Goal: Information Seeking & Learning: Stay updated

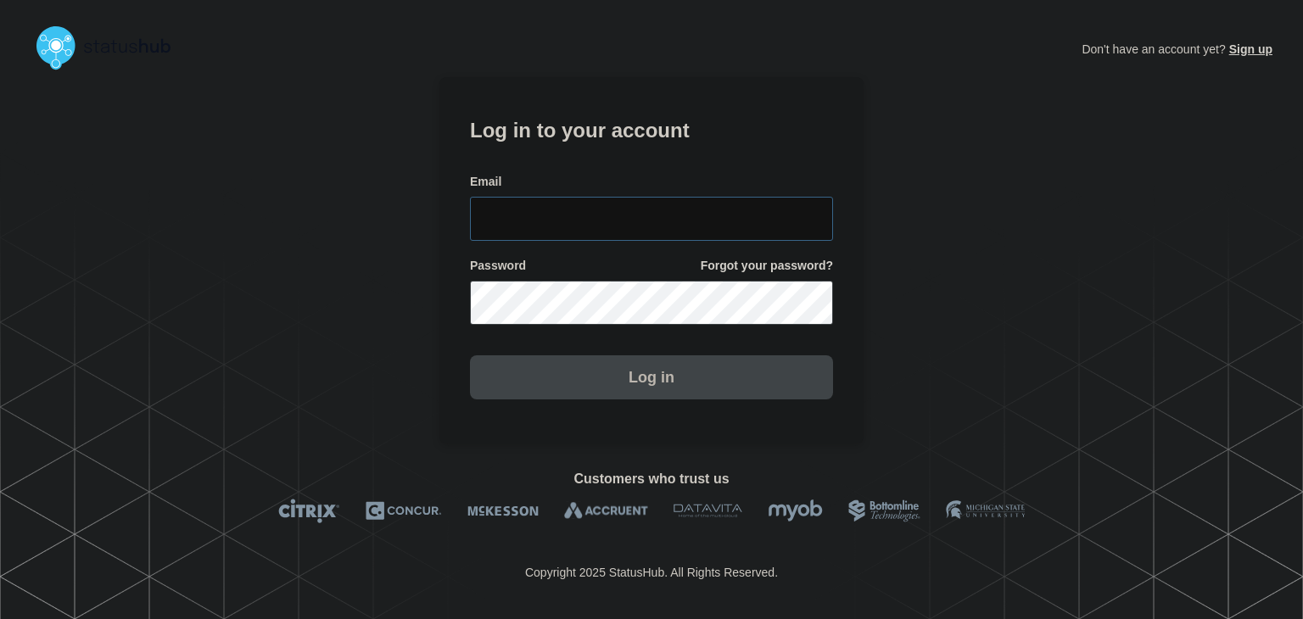
type input "[PERSON_NAME][EMAIL_ADDRESS][PERSON_NAME][DOMAIN_NAME]"
click at [601, 379] on button "Log in" at bounding box center [651, 377] width 363 height 44
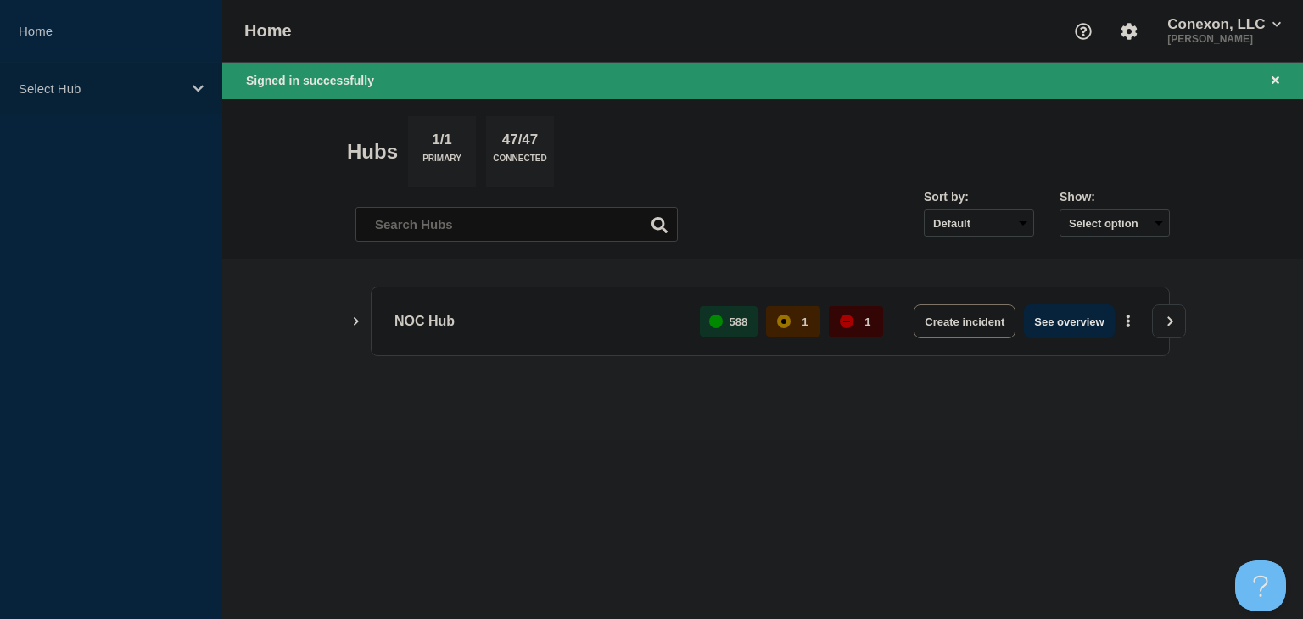
click at [139, 75] on div "Select Hub" at bounding box center [111, 89] width 222 height 52
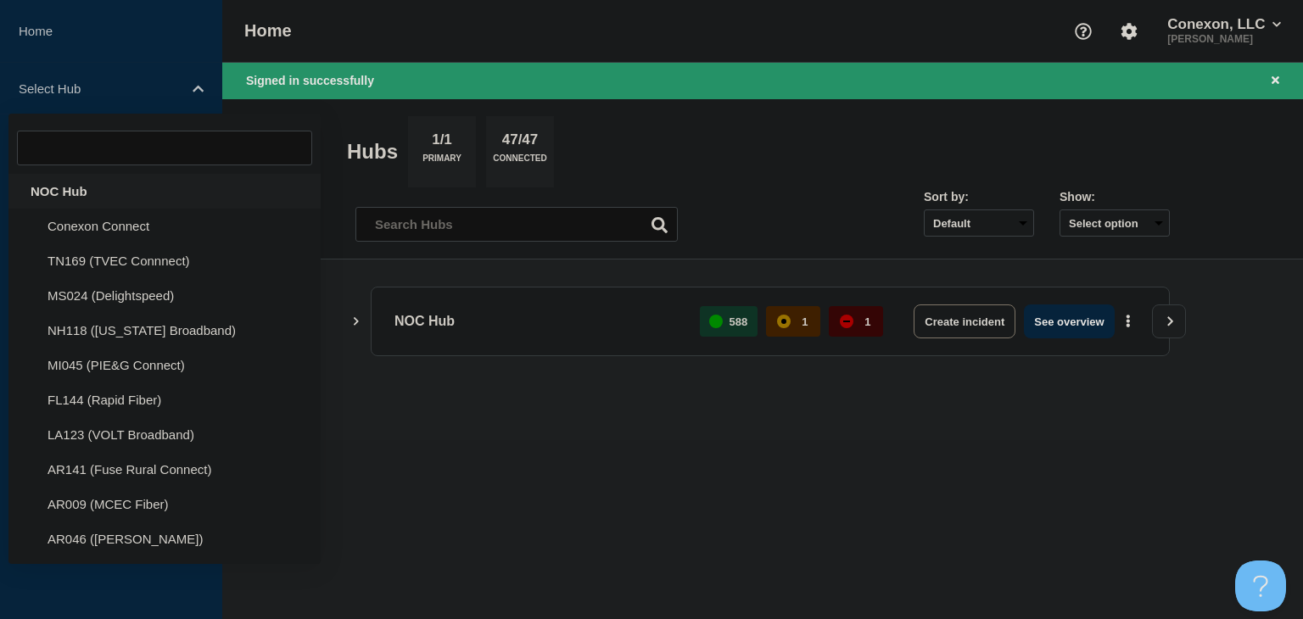
click at [109, 182] on div "NOC Hub" at bounding box center [164, 191] width 312 height 35
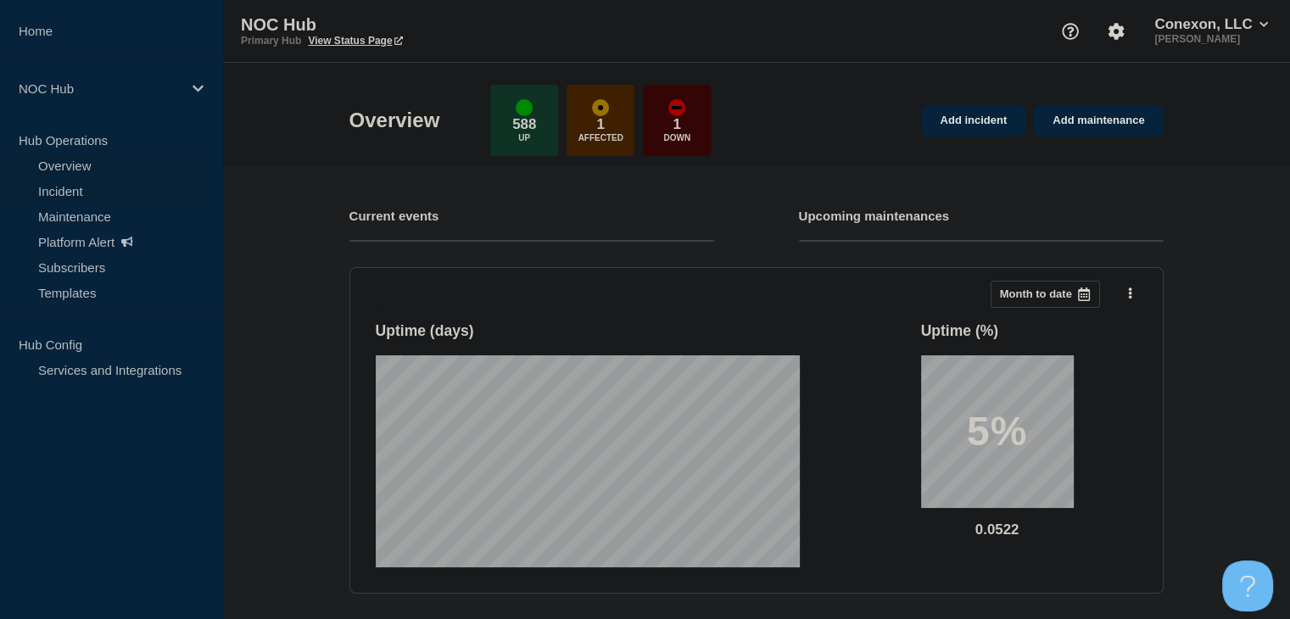
click at [81, 193] on link "Incident" at bounding box center [102, 190] width 205 height 25
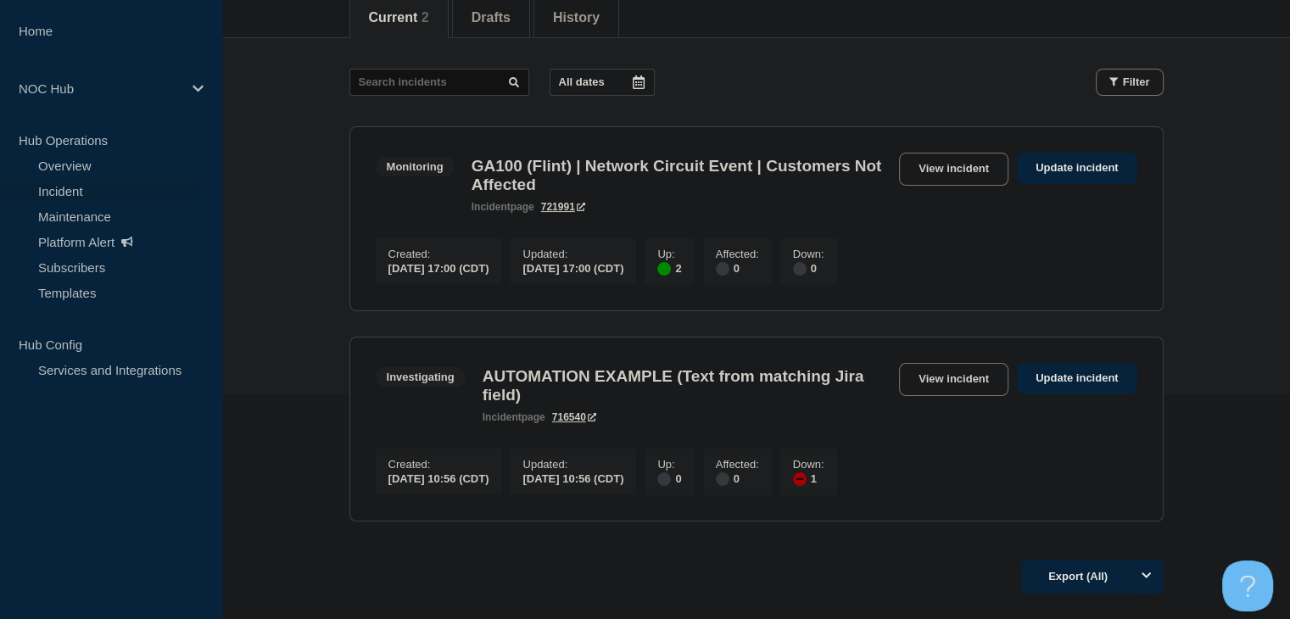
scroll to position [254, 0]
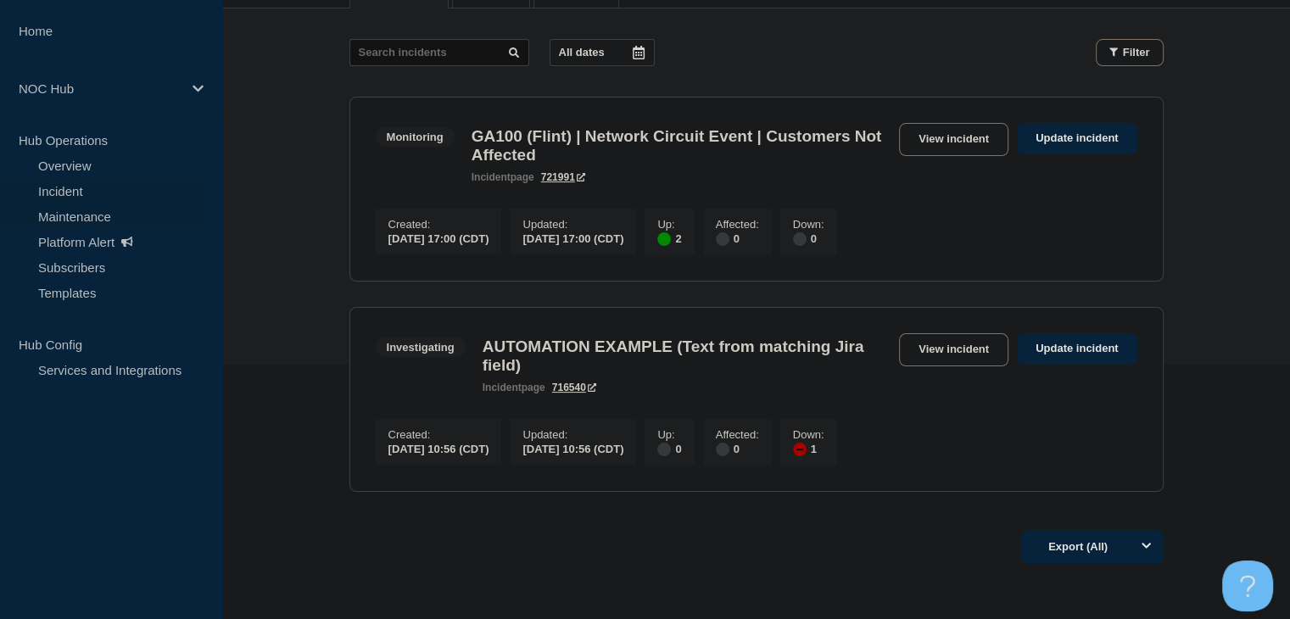
click at [68, 215] on link "Maintenance" at bounding box center [102, 216] width 205 height 25
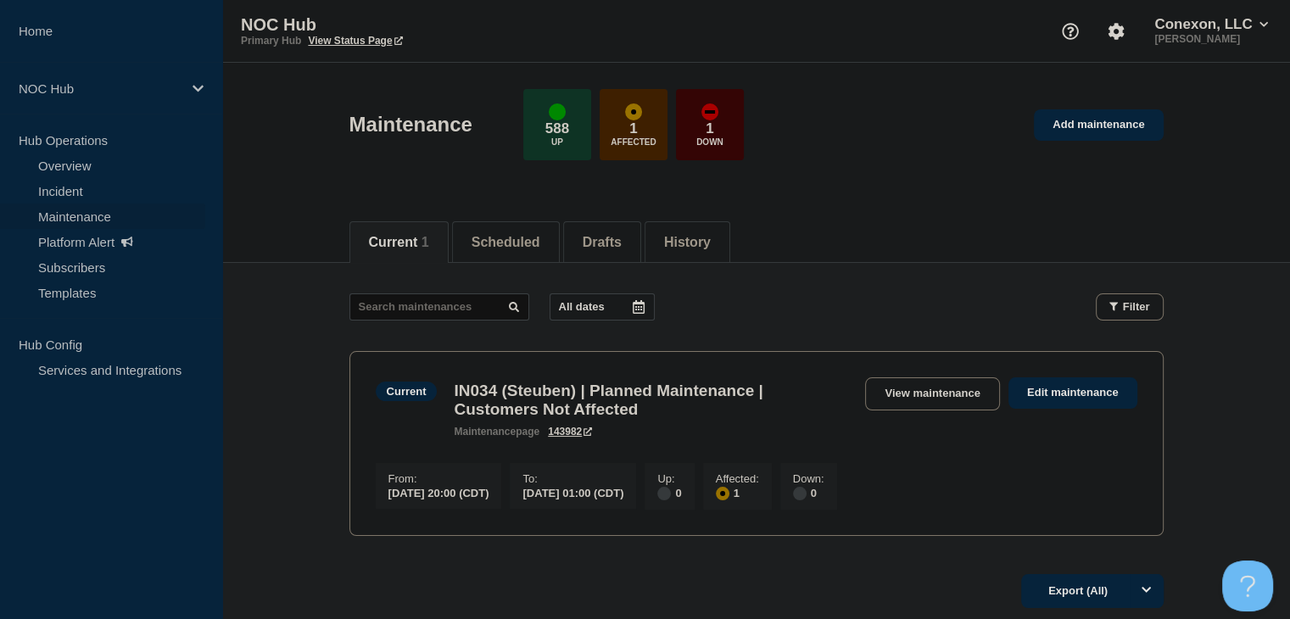
click at [59, 215] on link "Maintenance" at bounding box center [102, 216] width 205 height 25
click at [530, 241] on button "Scheduled" at bounding box center [506, 242] width 69 height 15
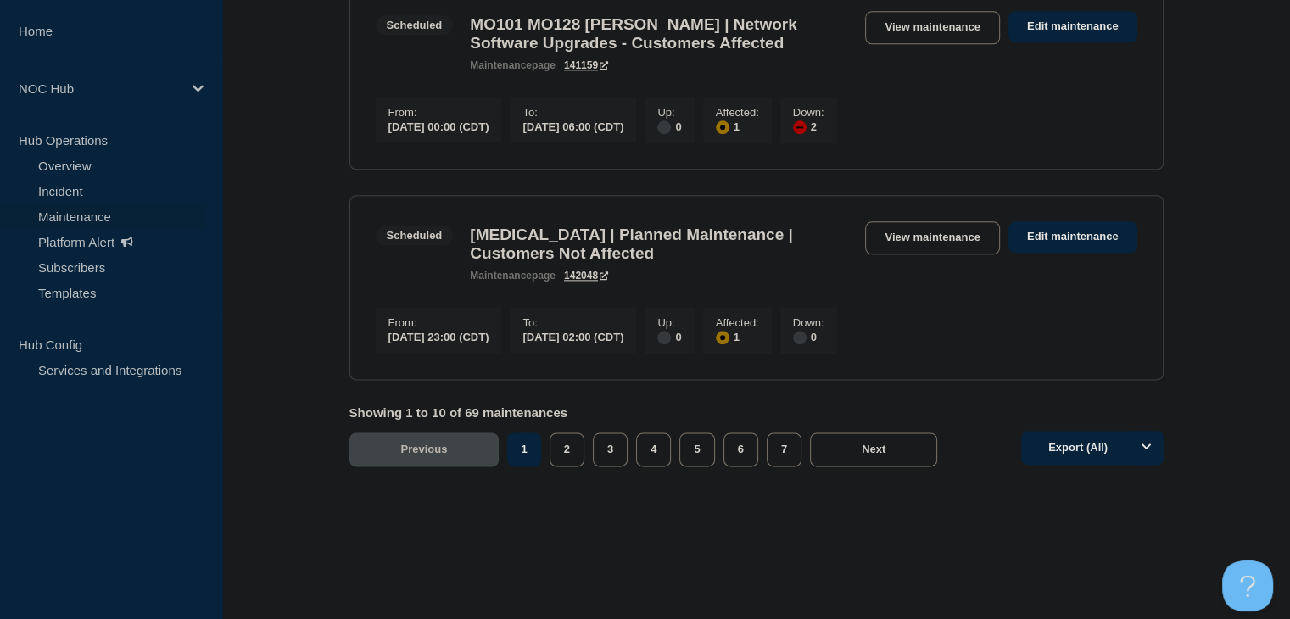
scroll to position [2054, 0]
click at [574, 466] on button "2" at bounding box center [567, 450] width 35 height 34
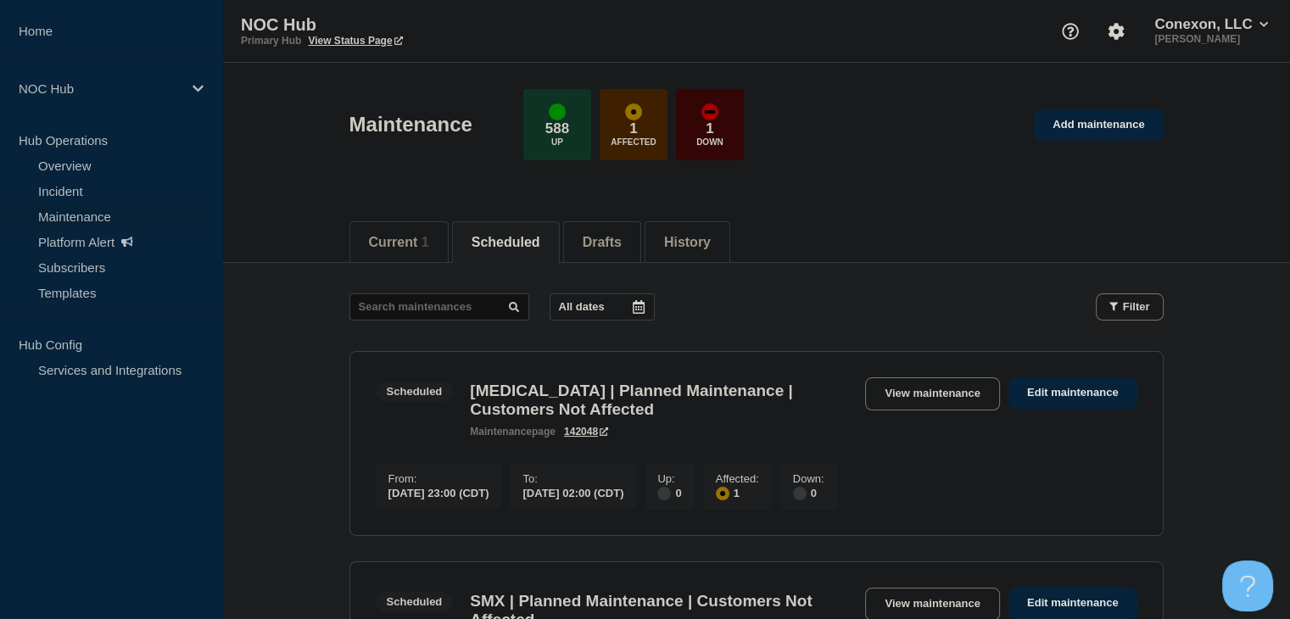
scroll to position [254, 0]
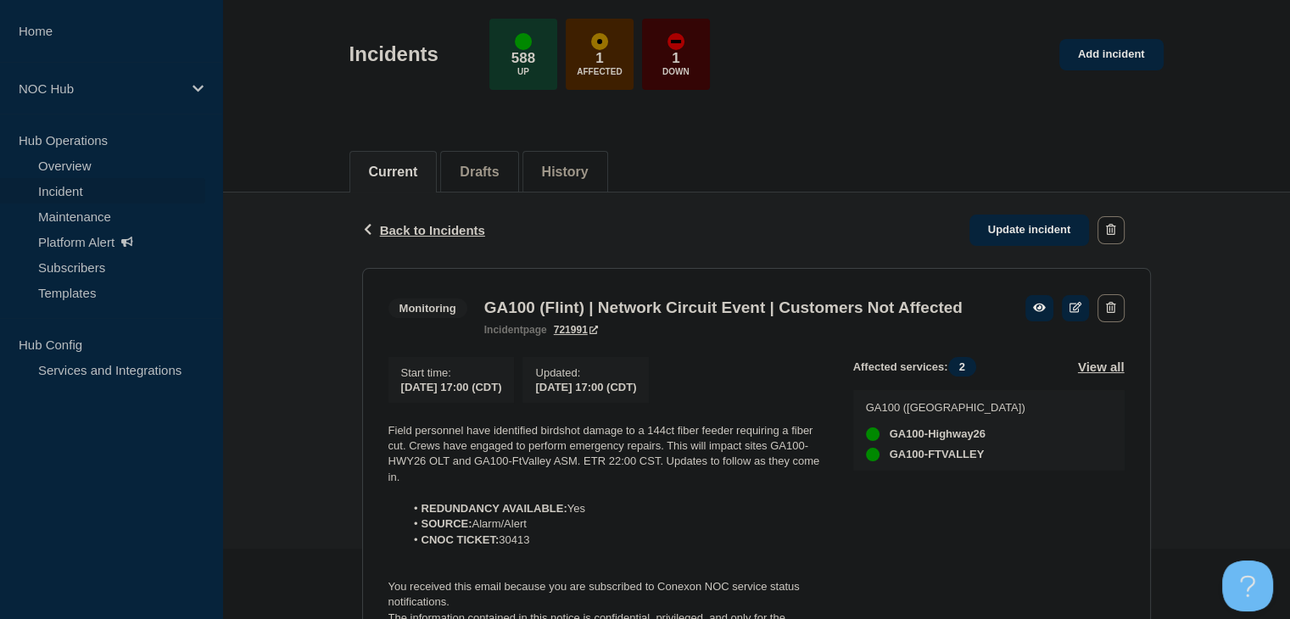
scroll to position [170, 0]
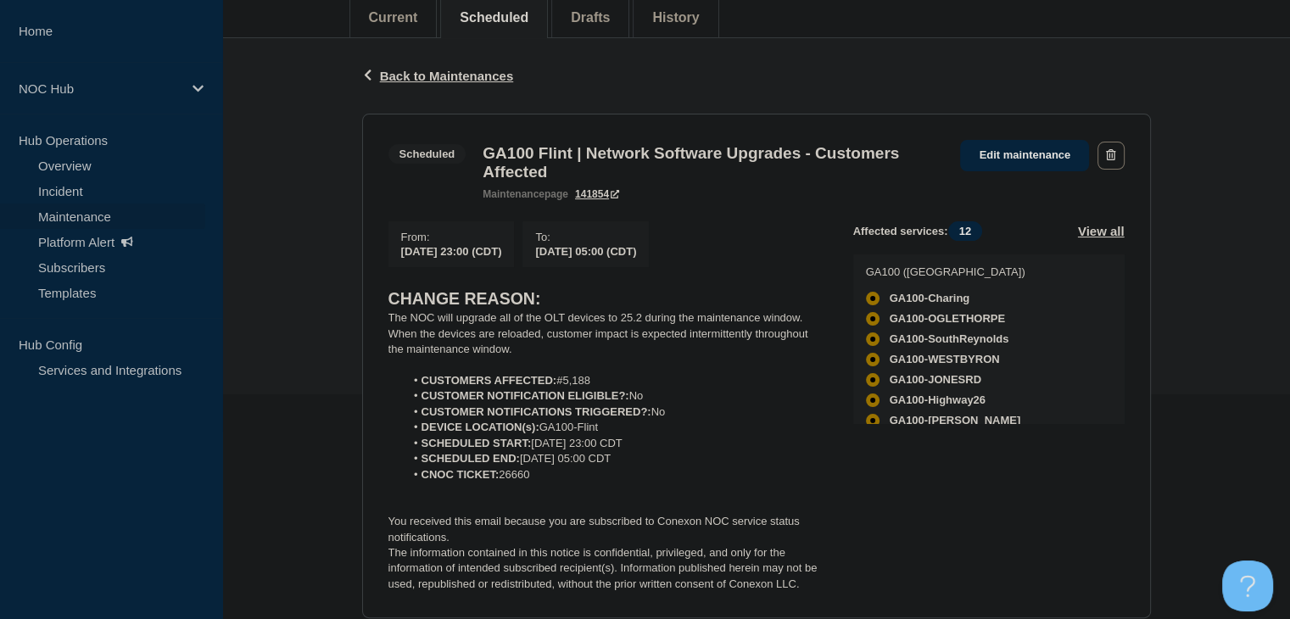
scroll to position [254, 0]
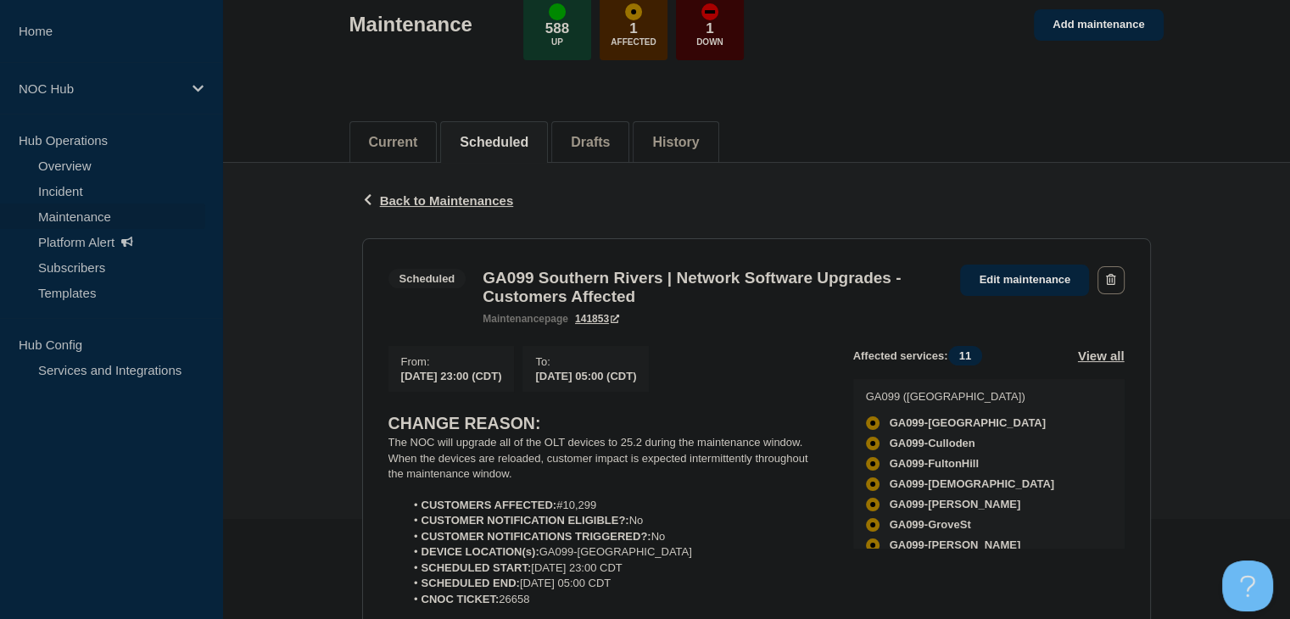
scroll to position [254, 0]
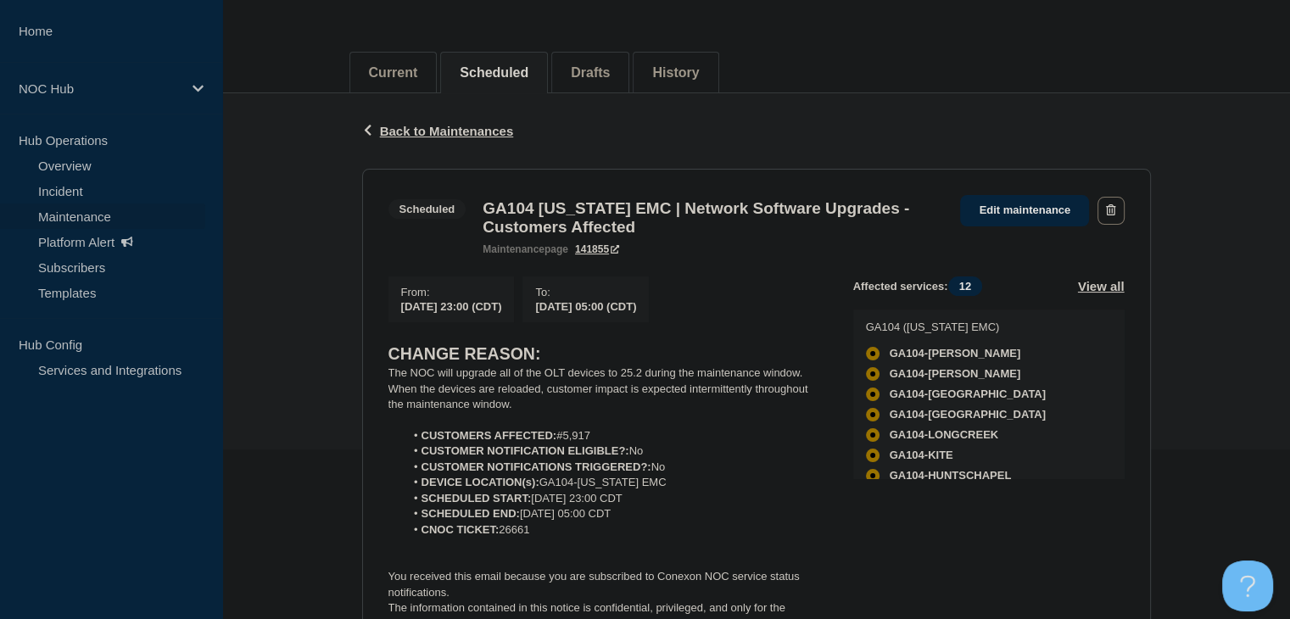
scroll to position [254, 0]
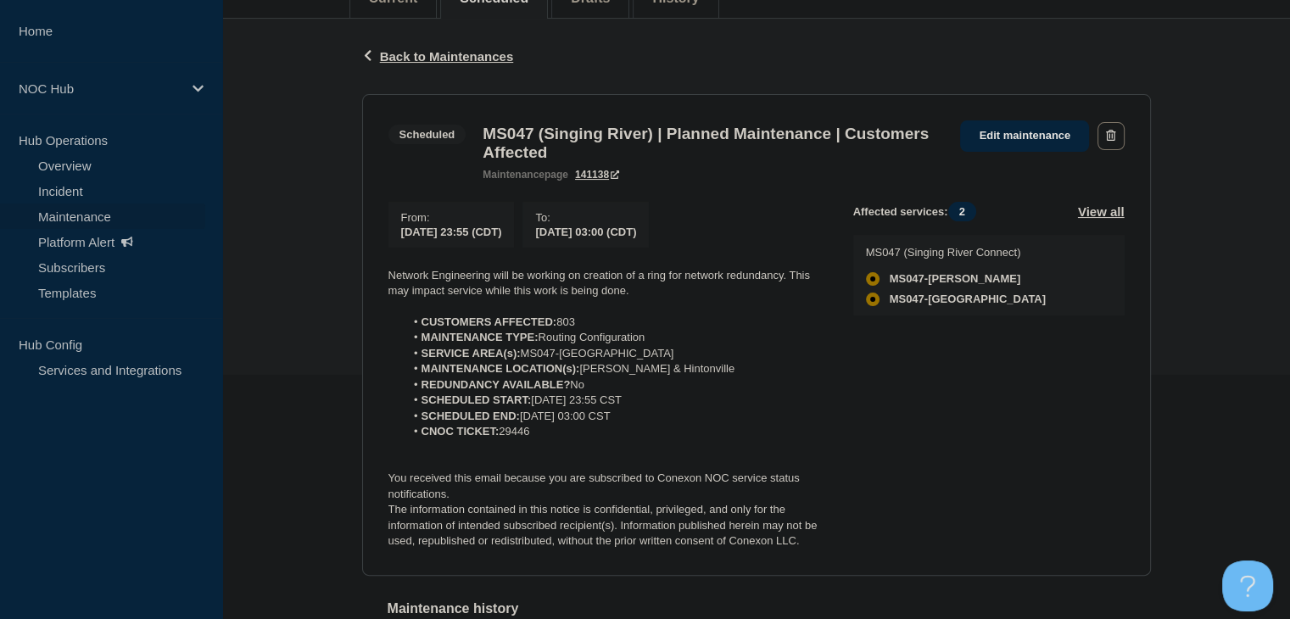
scroll to position [339, 0]
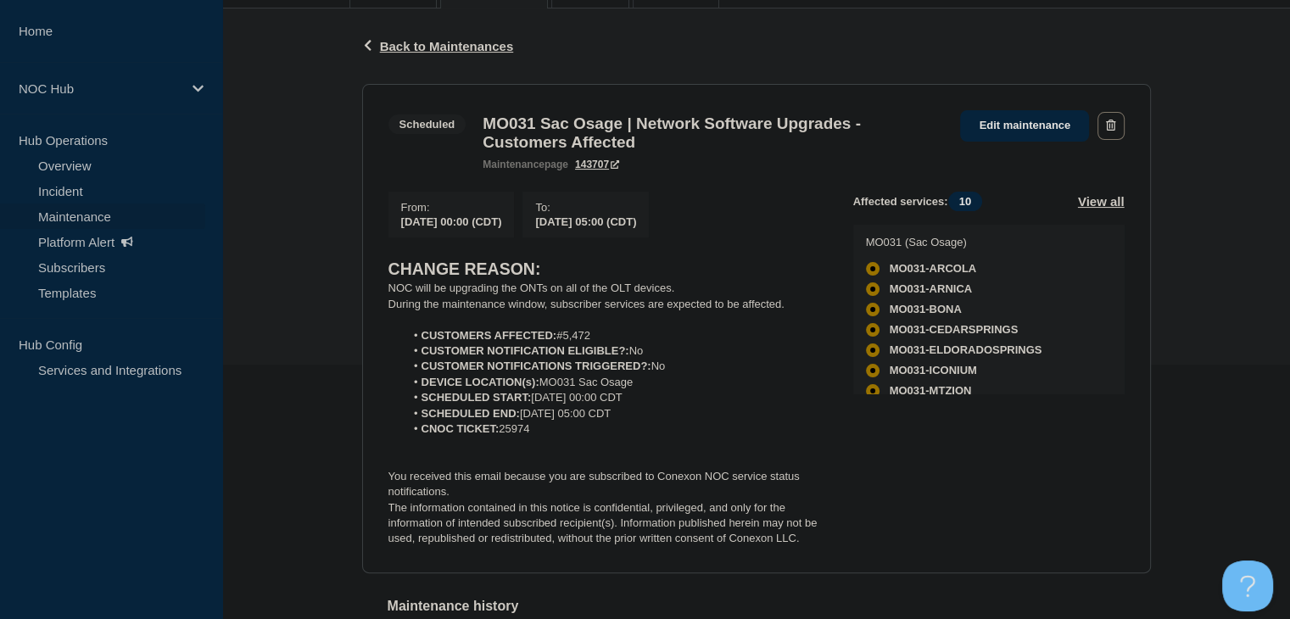
scroll to position [254, 0]
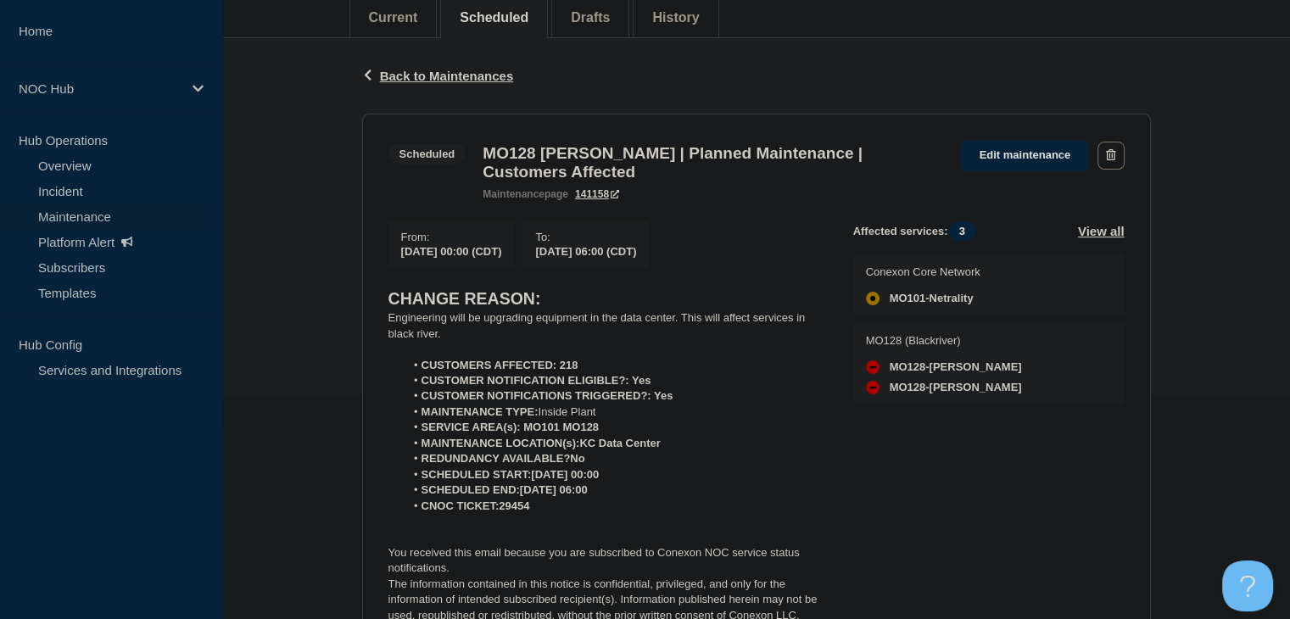
scroll to position [254, 0]
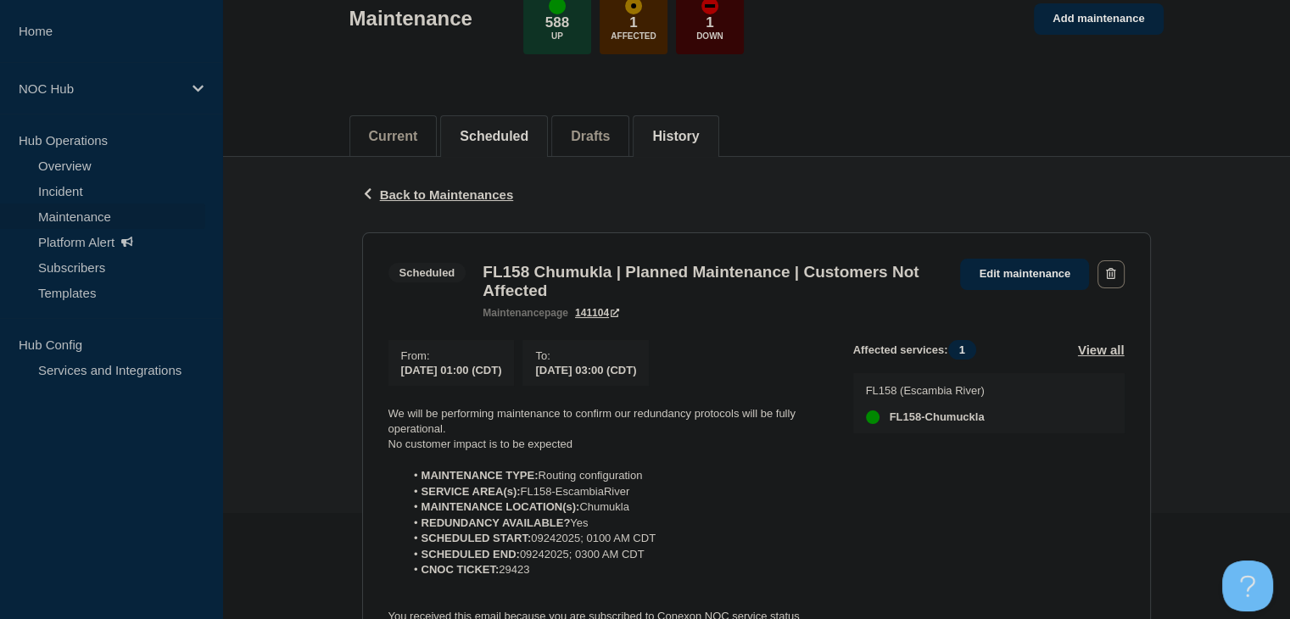
scroll to position [254, 0]
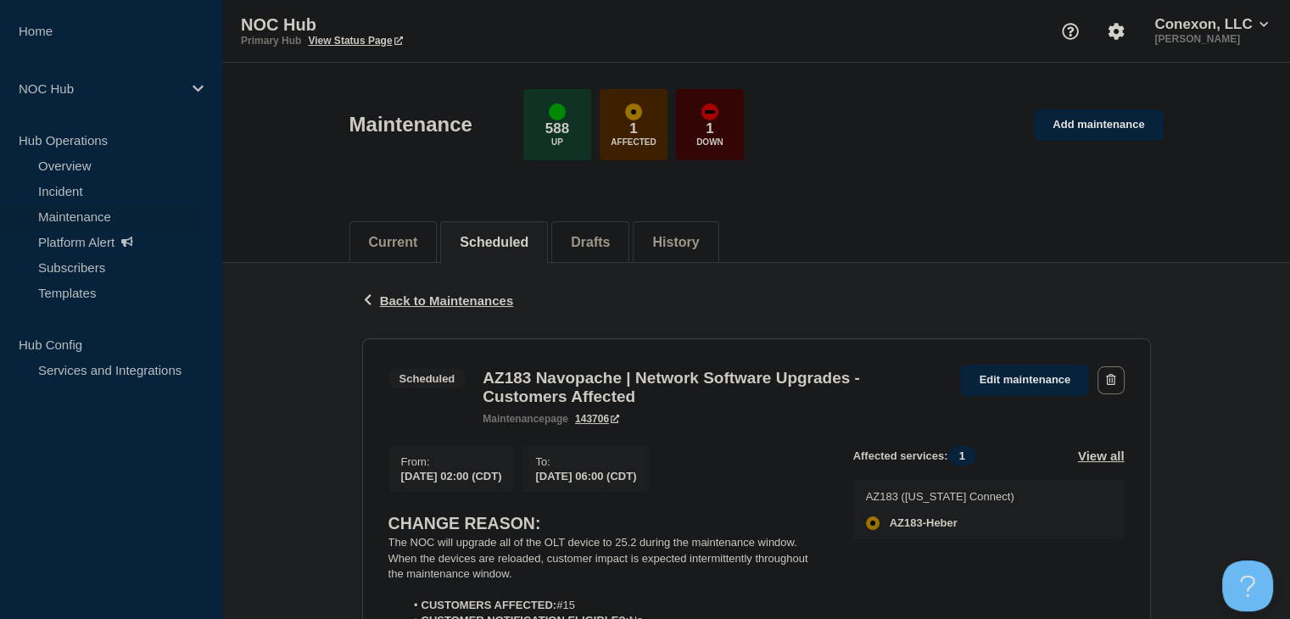
scroll to position [254, 0]
